Goal: Complete application form

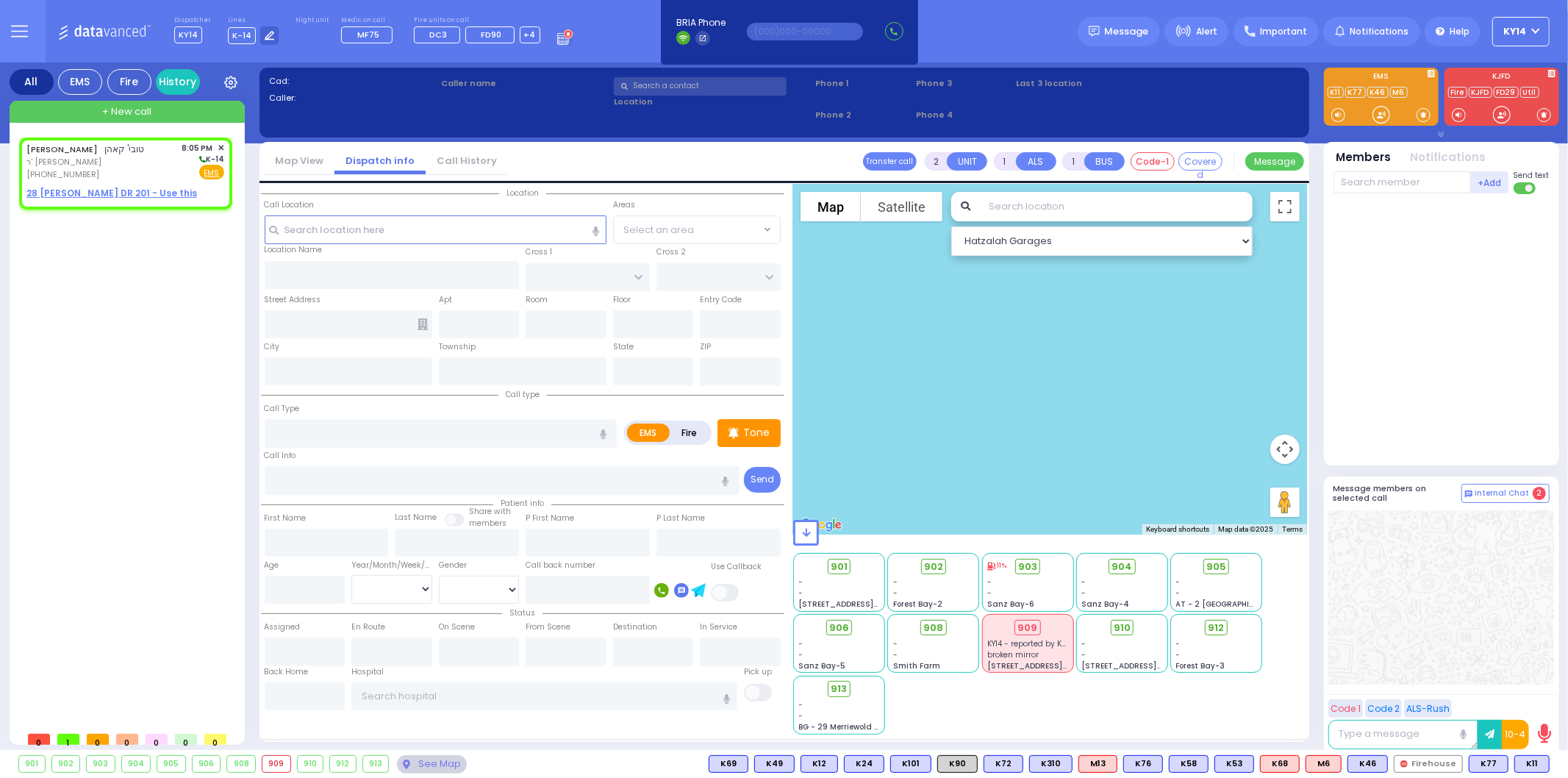
select select
radio input "true"
type input "TOVYA"
type input "KOHN"
select select
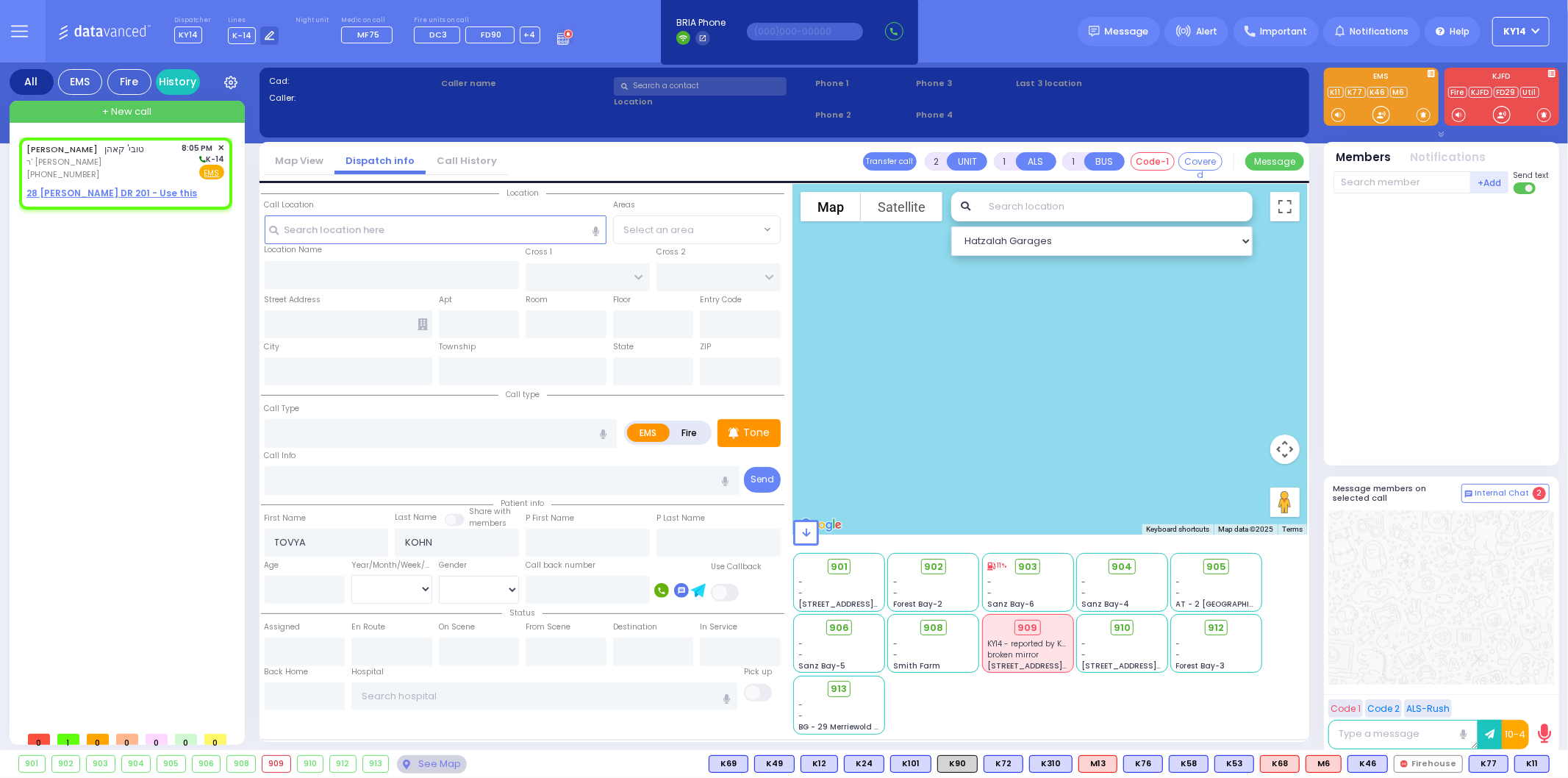
type input "20:05"
select select "Hatzalah Garages"
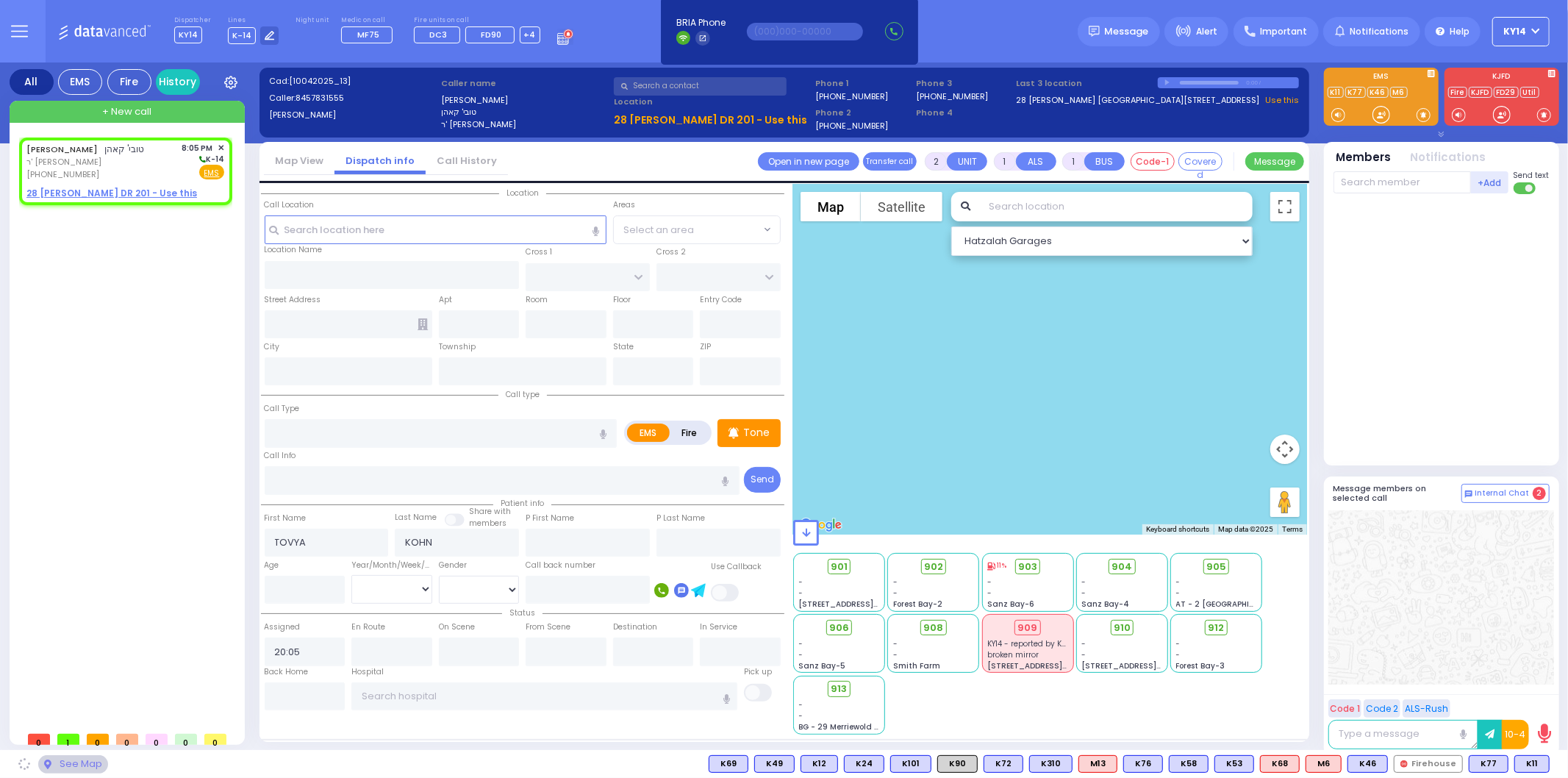
select select
radio input "true"
select select
select select "Hatzalah Garages"
select select
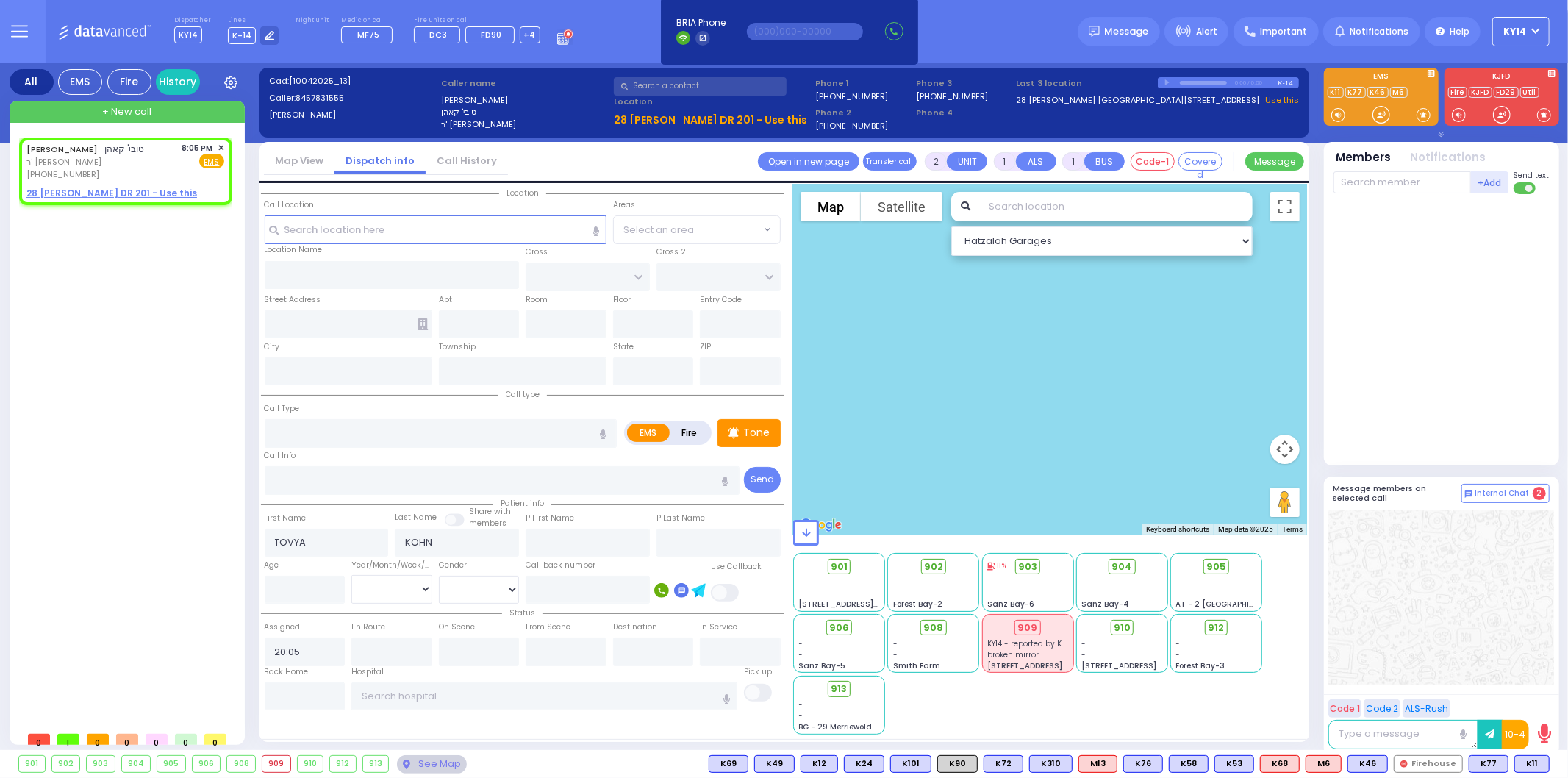
radio input "true"
select select
select select "Hatzalah Garages"
click at [121, 192] on u "28 [PERSON_NAME] DR 201 - Use this" at bounding box center [112, 193] width 171 height 13
select select
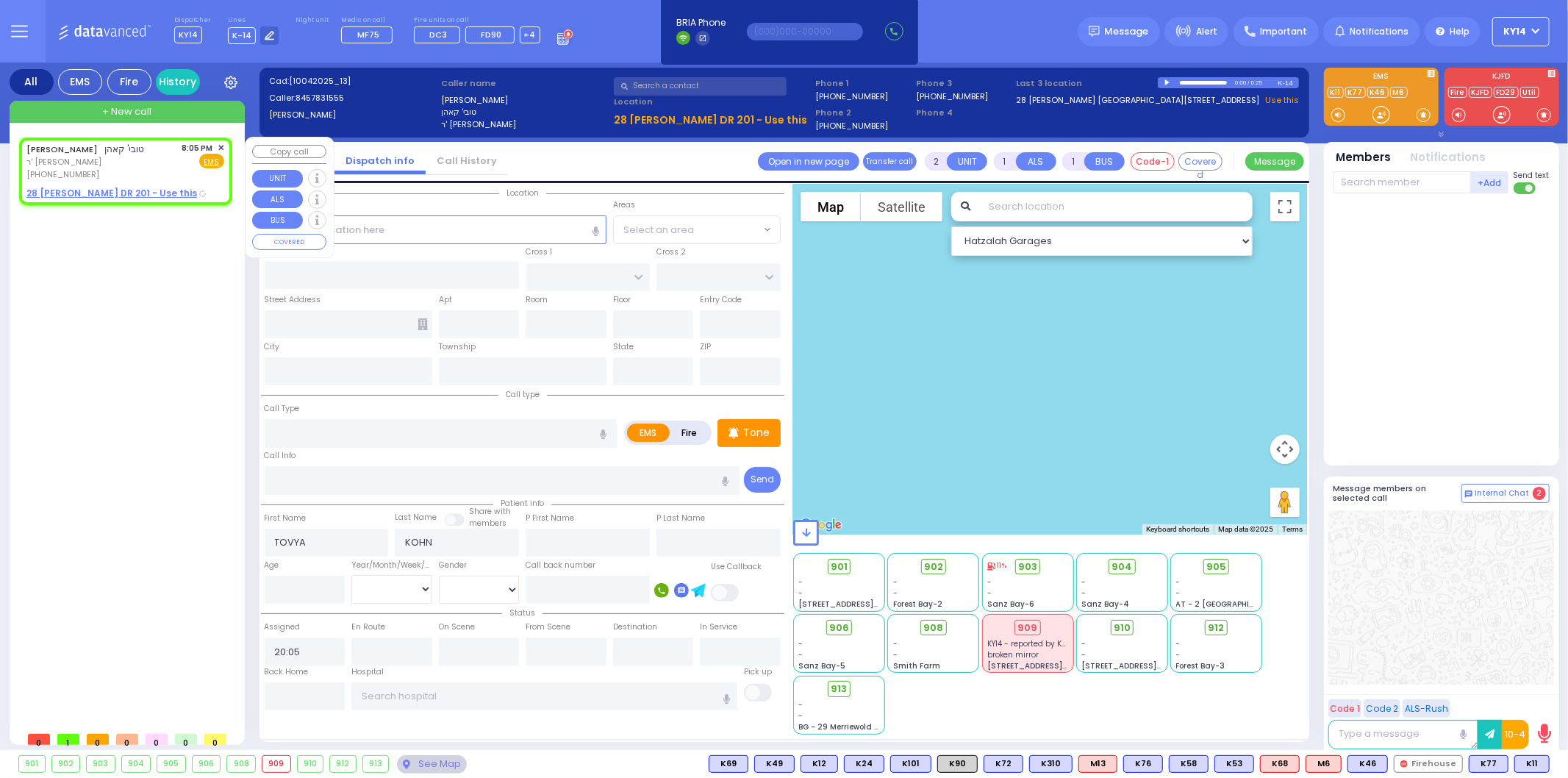
radio input "true"
select select
select select "Hatzalah Garages"
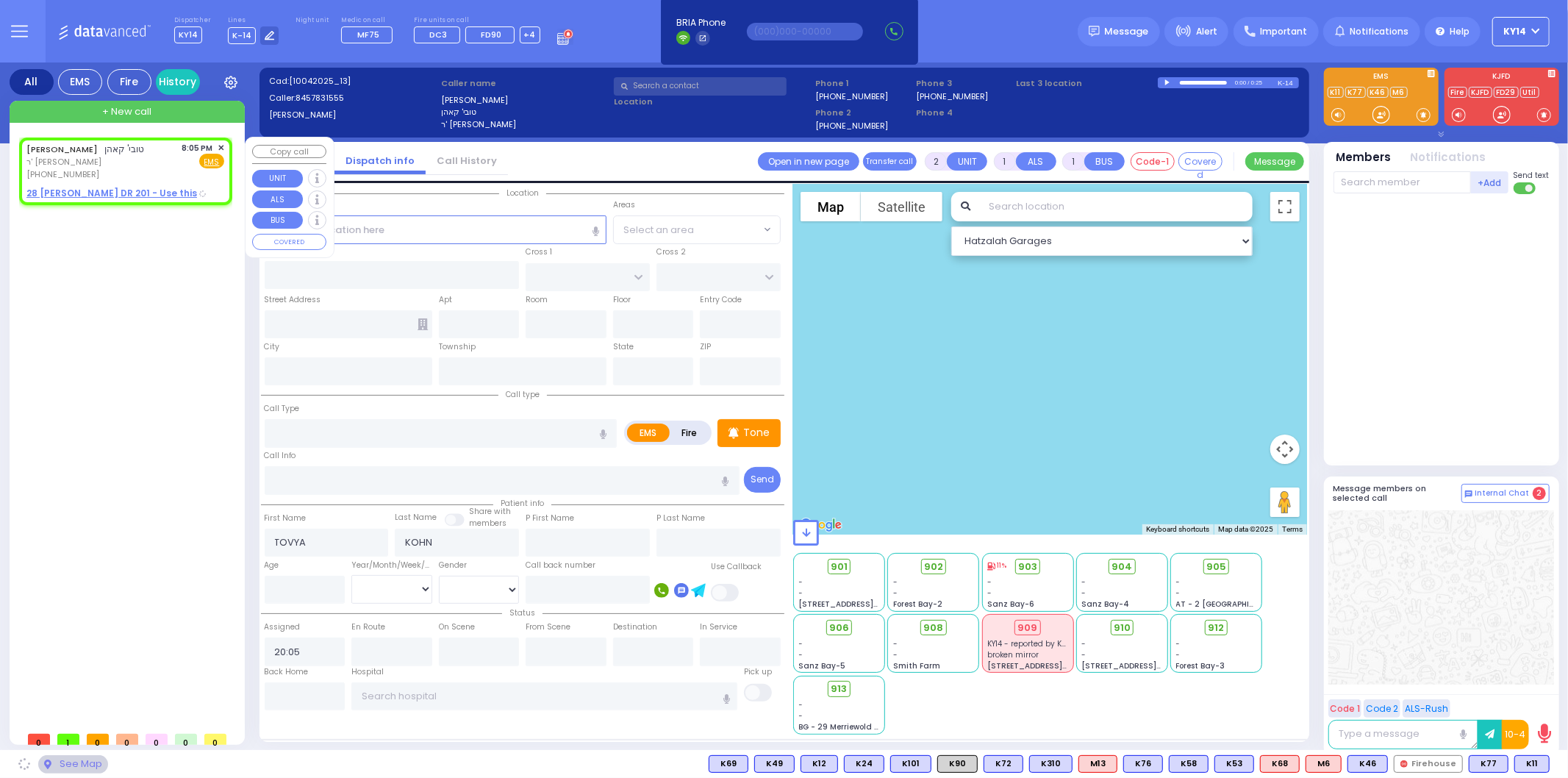
type input "GETZIL BERGER BLVD"
type input "ACRES RD"
type input "28 [PERSON_NAME] DR"
type input "201"
type input "[PERSON_NAME]"
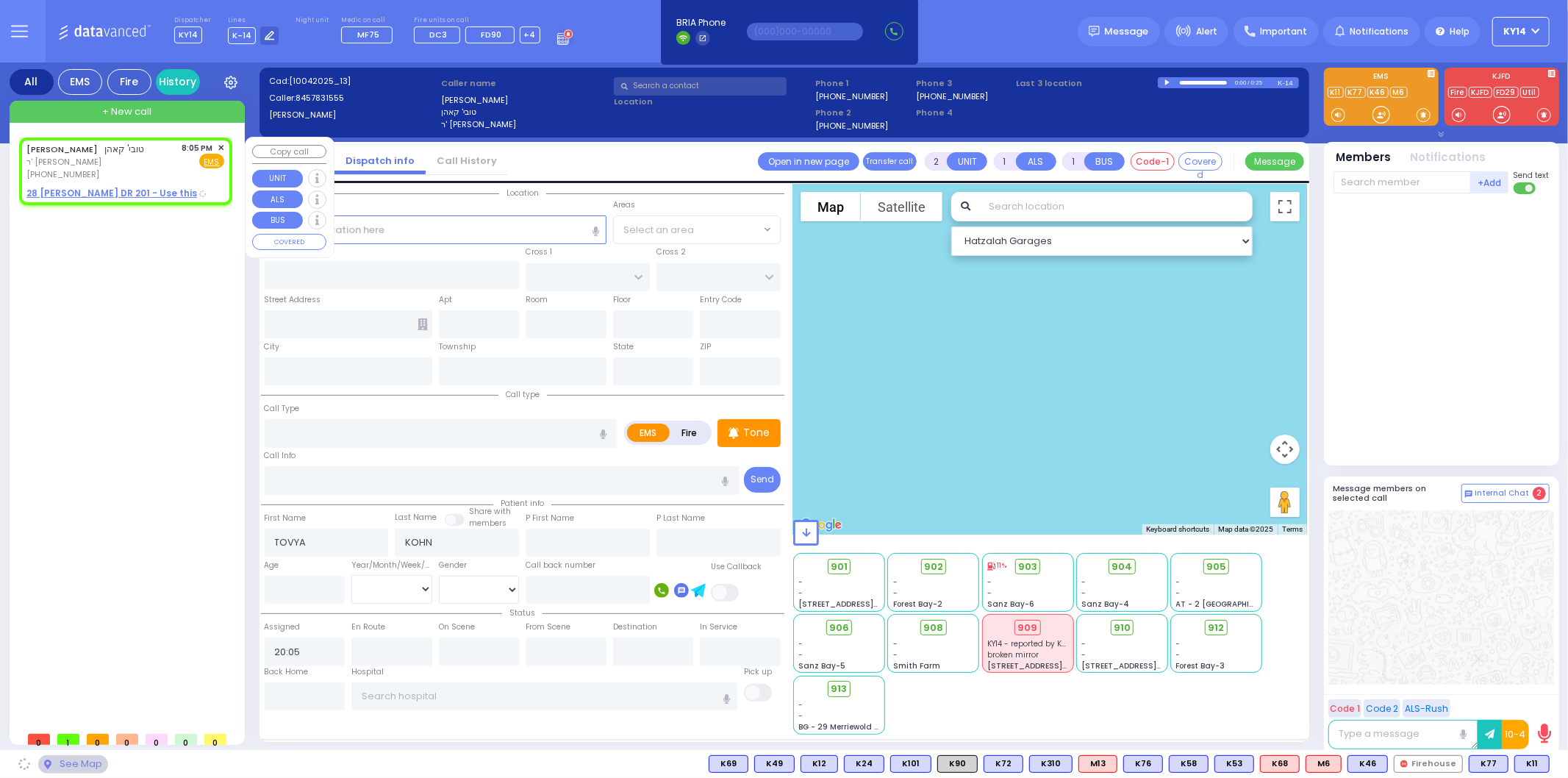
type input "[US_STATE]"
type input "10950"
select select "SECTION 4"
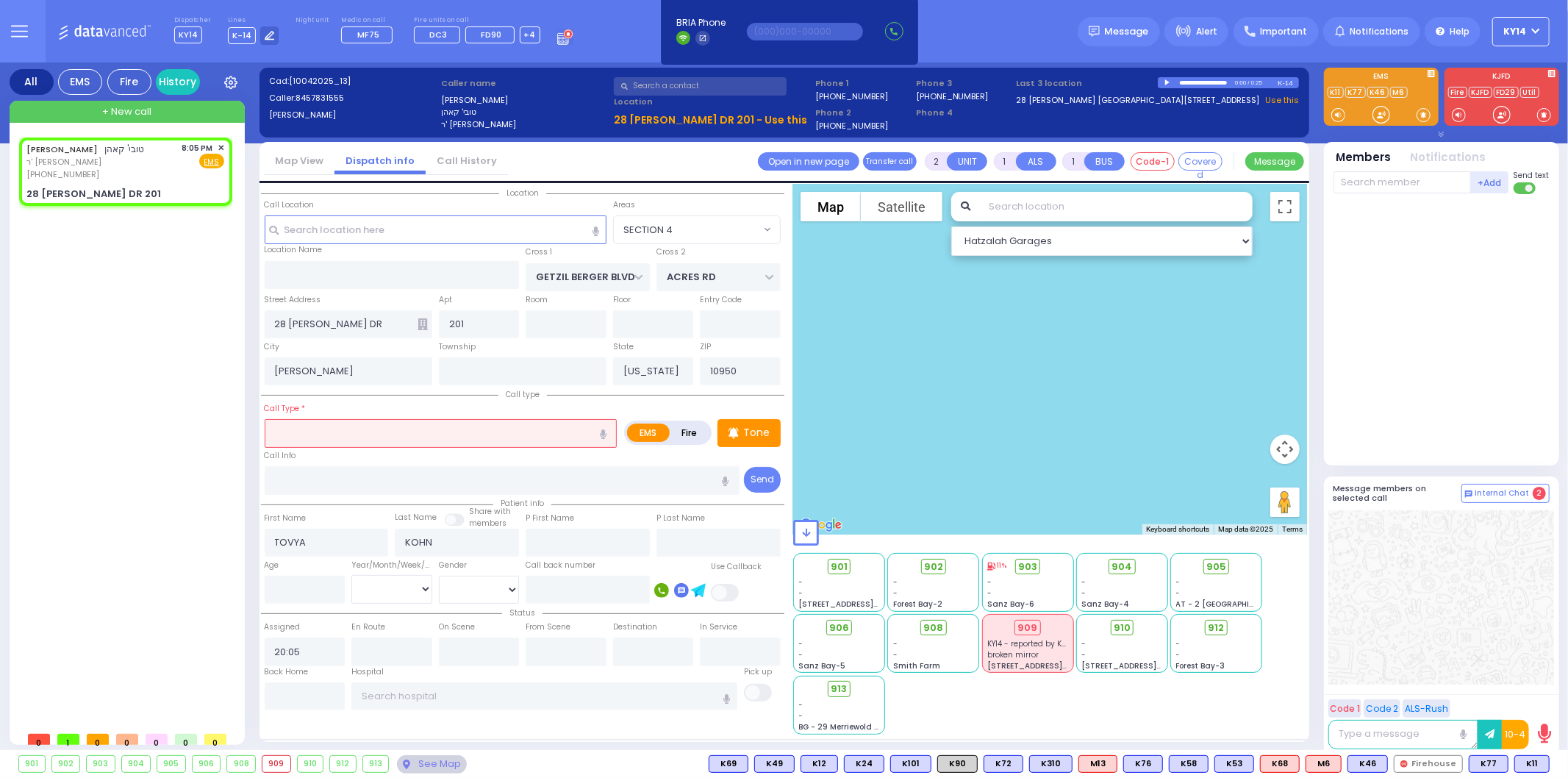
select select
radio input "true"
select select
select select "Hatzalah Garages"
select select "SECTION 4"
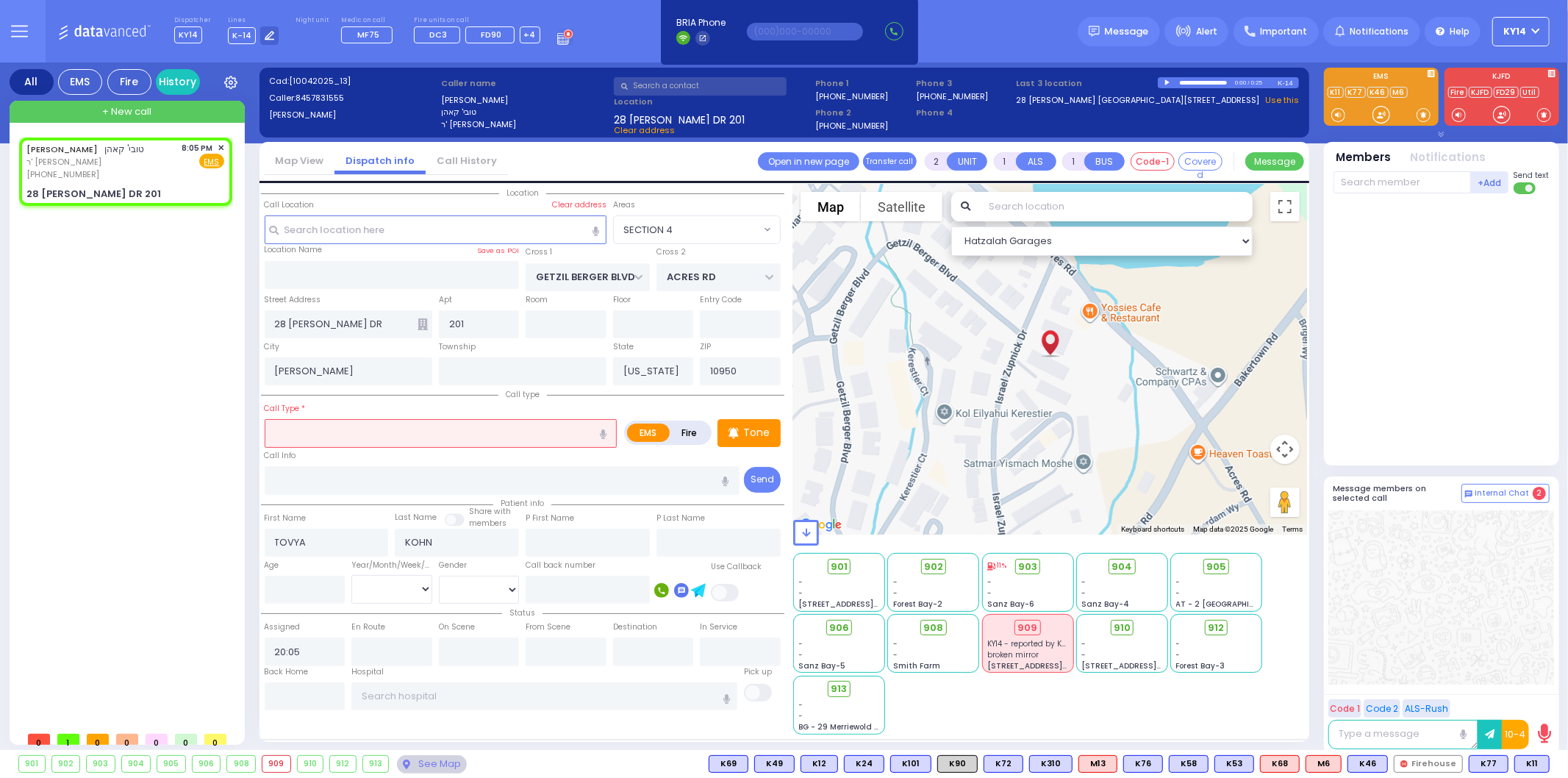
click at [605, 429] on icon "button" at bounding box center [603, 434] width 7 height 10
type input "remove a IV line"
select select
radio input "true"
select select
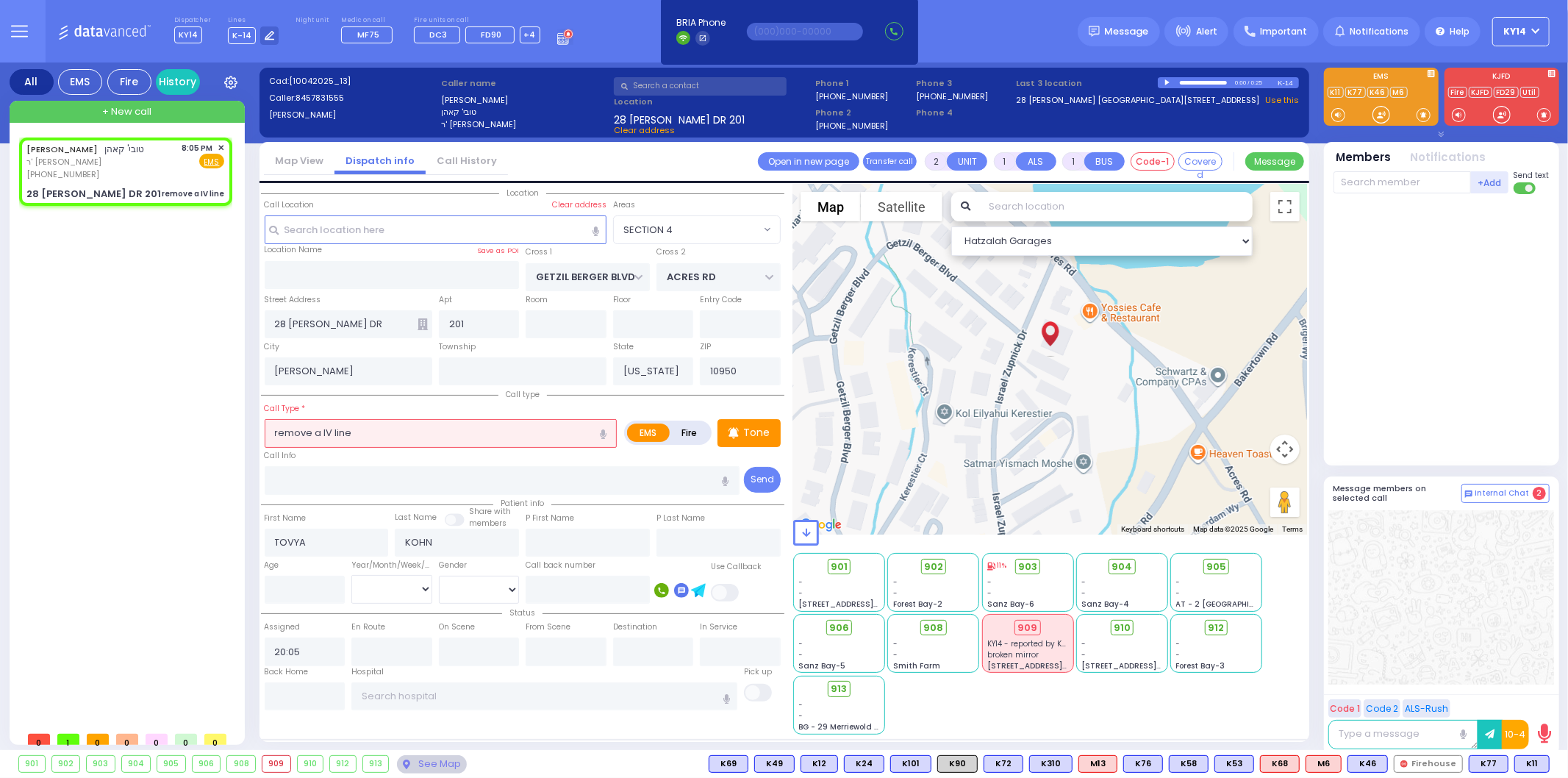
select select "Hatzalah Garages"
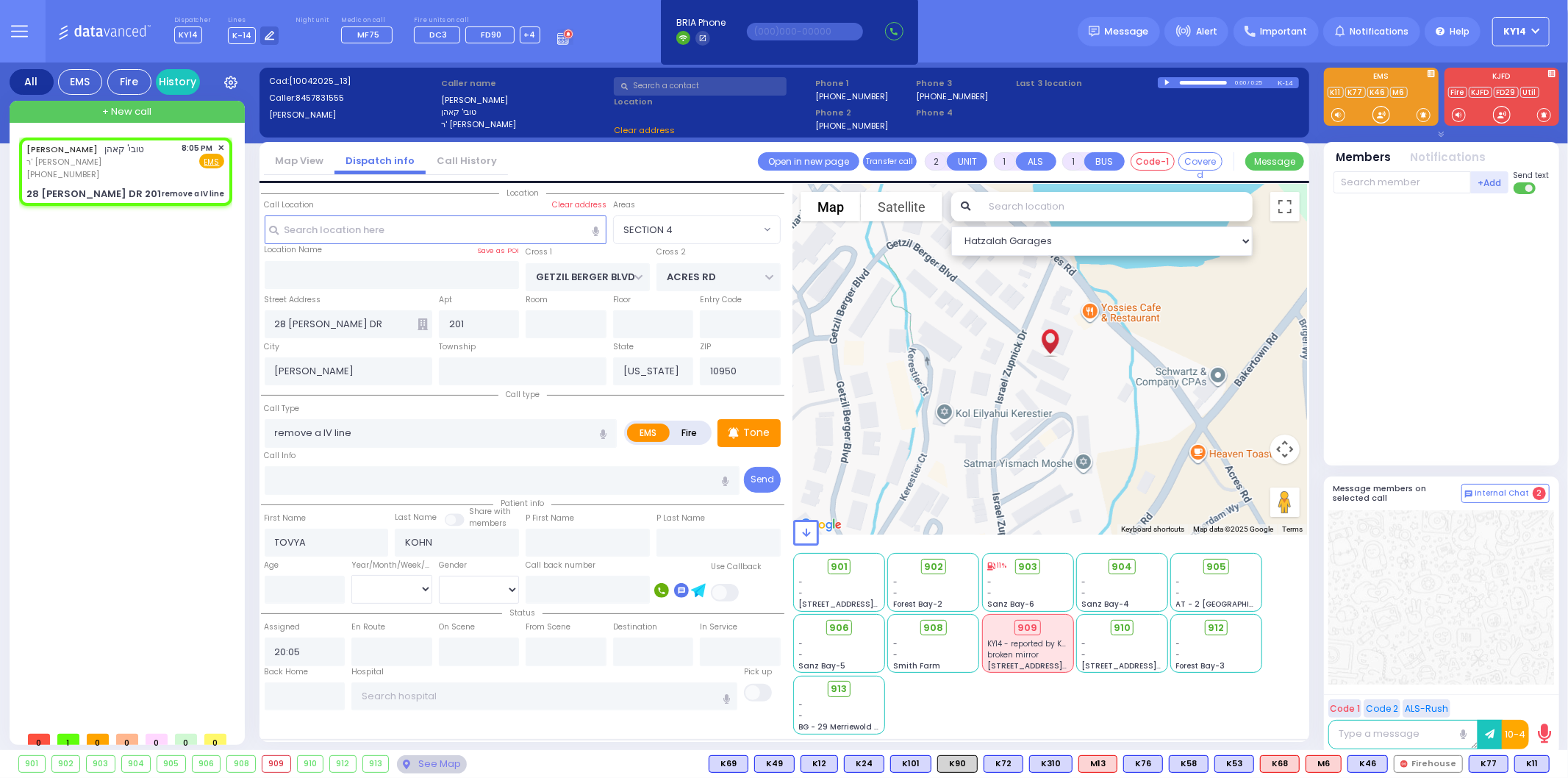
select select "SECTION 4"
click at [1410, 184] on input "text" at bounding box center [1402, 183] width 137 height 22
type input "68"
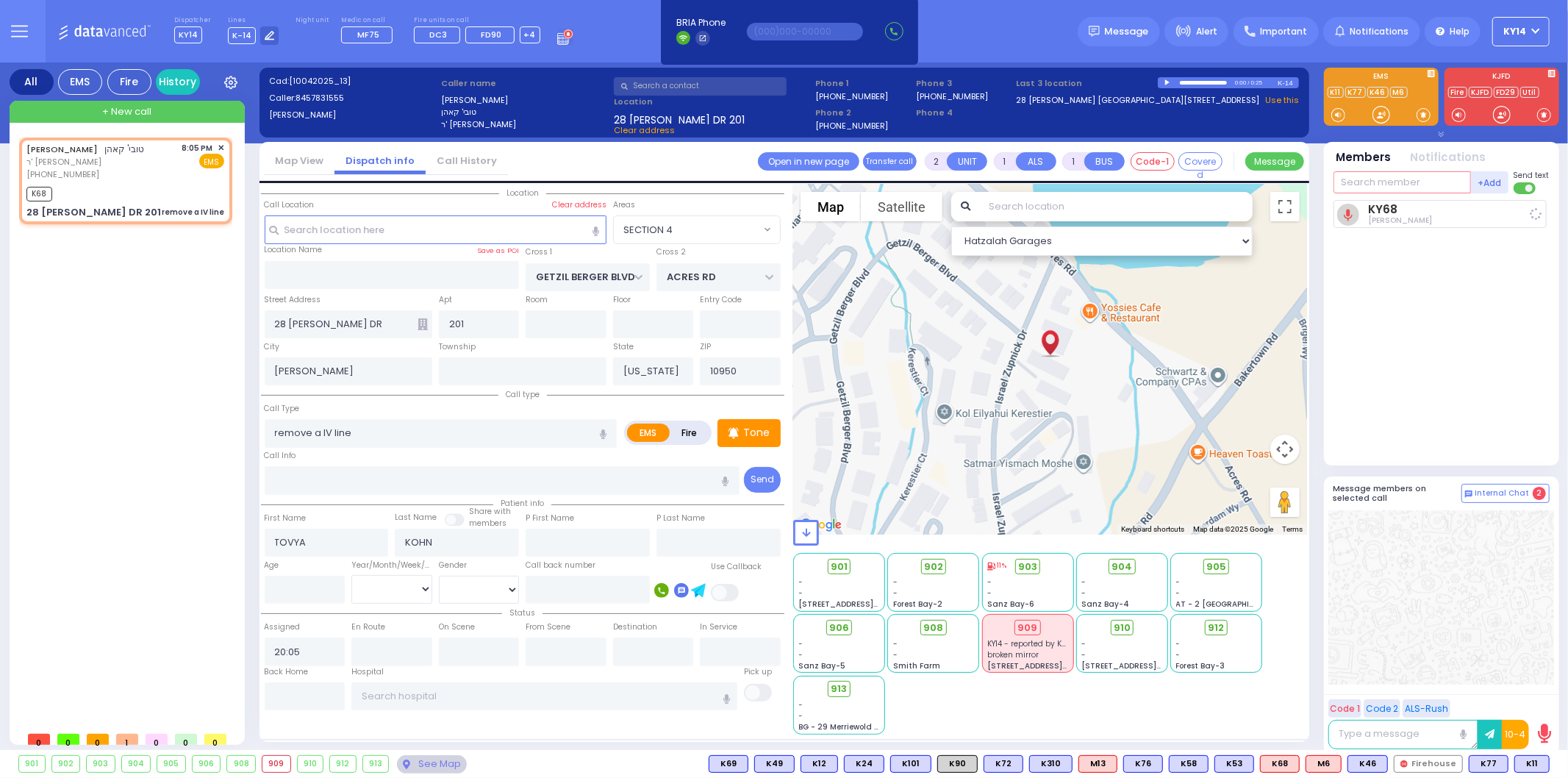
select select
radio input "true"
select select
type input "20:06"
select select "Hatzalah Garages"
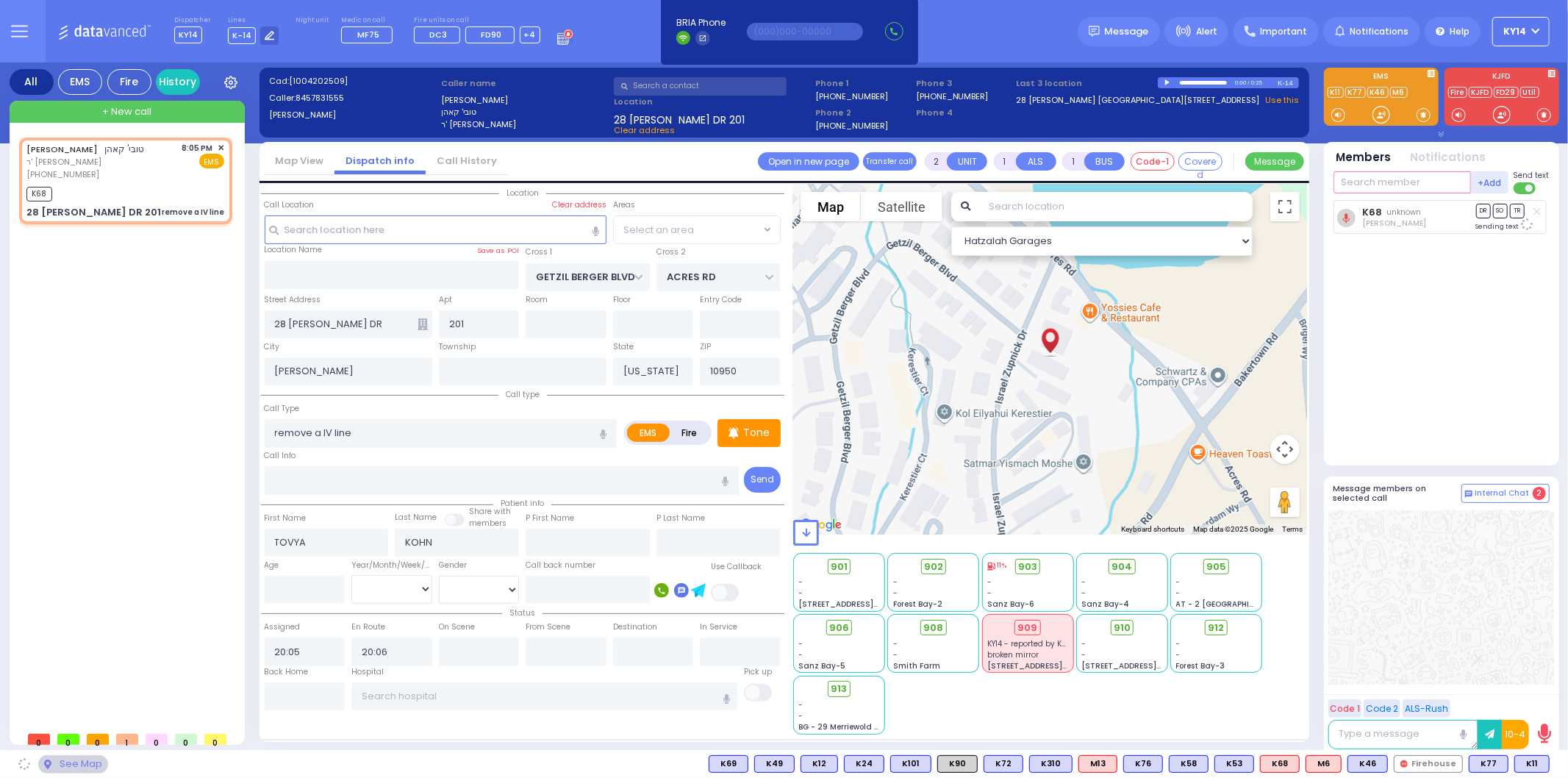
select select "SECTION 4"
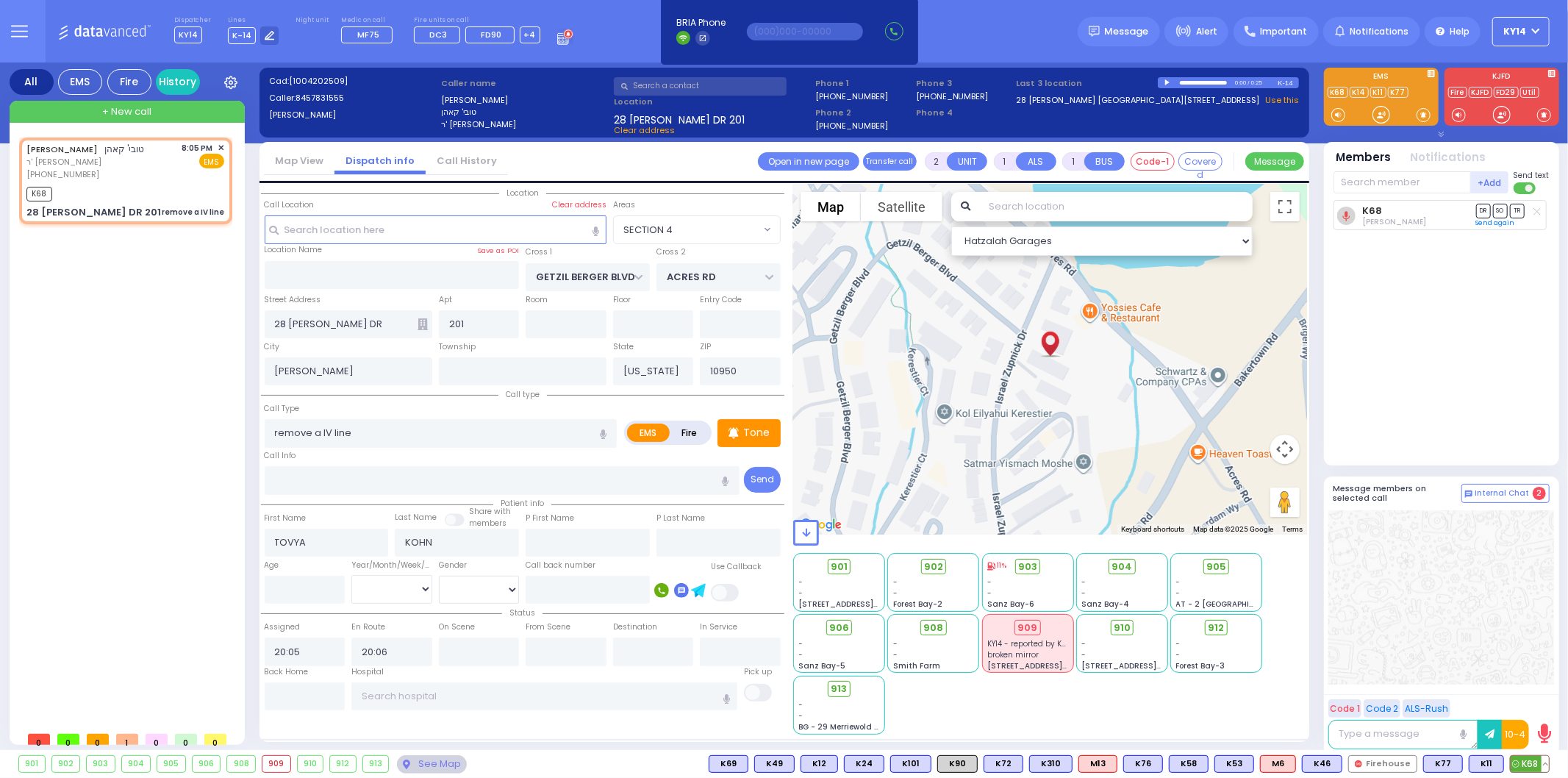
click at [1548, 767] on button at bounding box center [1545, 764] width 7 height 16
click at [1527, 698] on icon at bounding box center [1535, 700] width 16 height 16
click at [1406, 568] on div at bounding box center [1441, 597] width 225 height 174
